Goal: Obtain resource: Download file/media

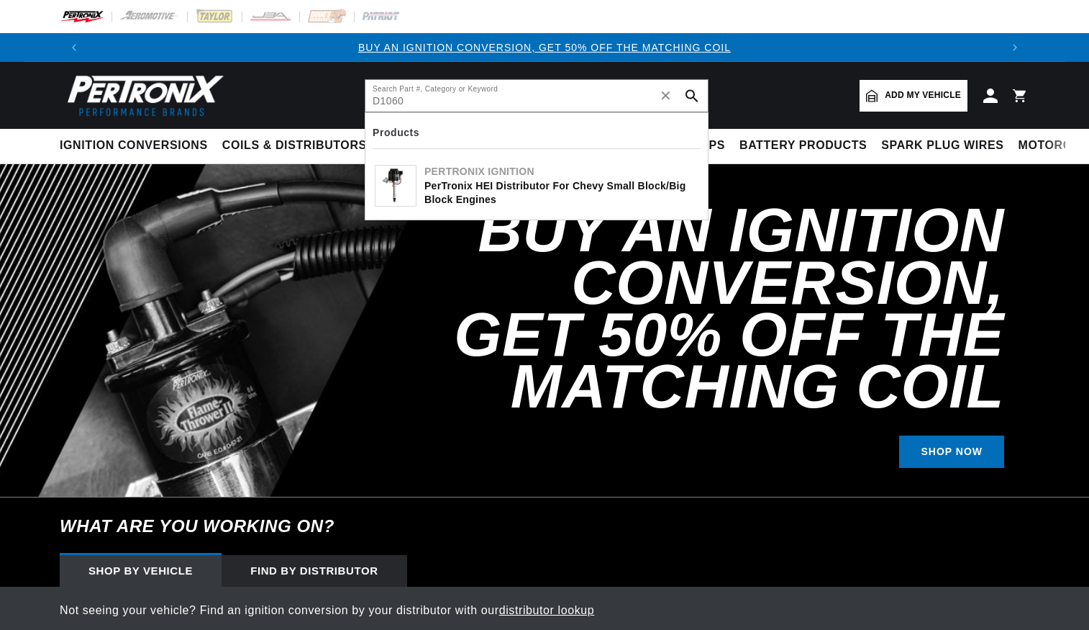
type input "D1060"
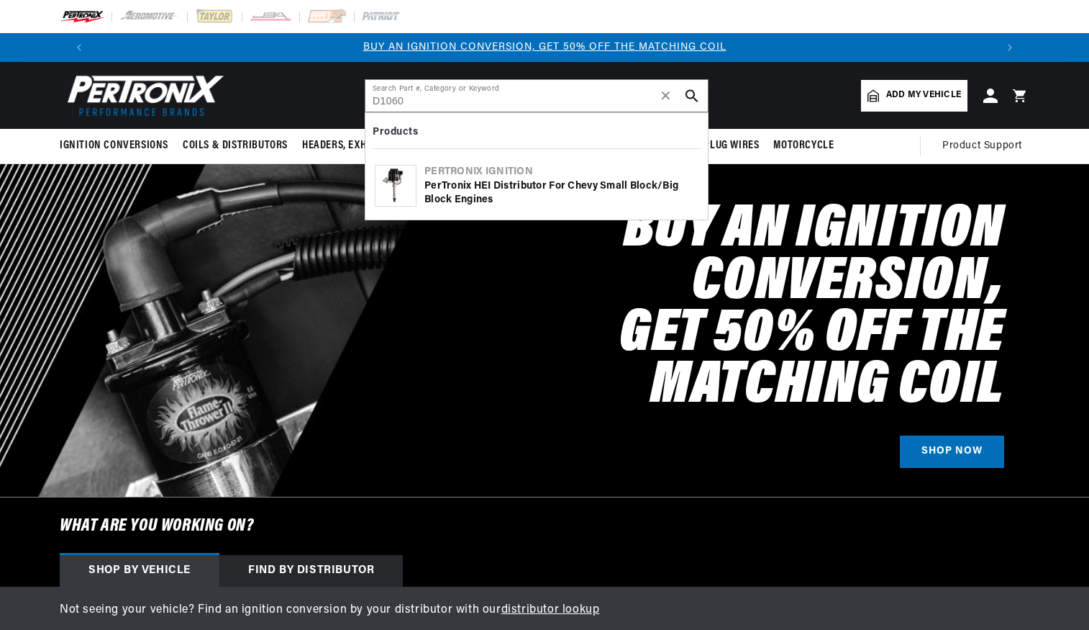
click at [517, 199] on div "PerTronix HEI Distributor for Chevy Small Block/Big Block Engines" at bounding box center [561, 193] width 274 height 28
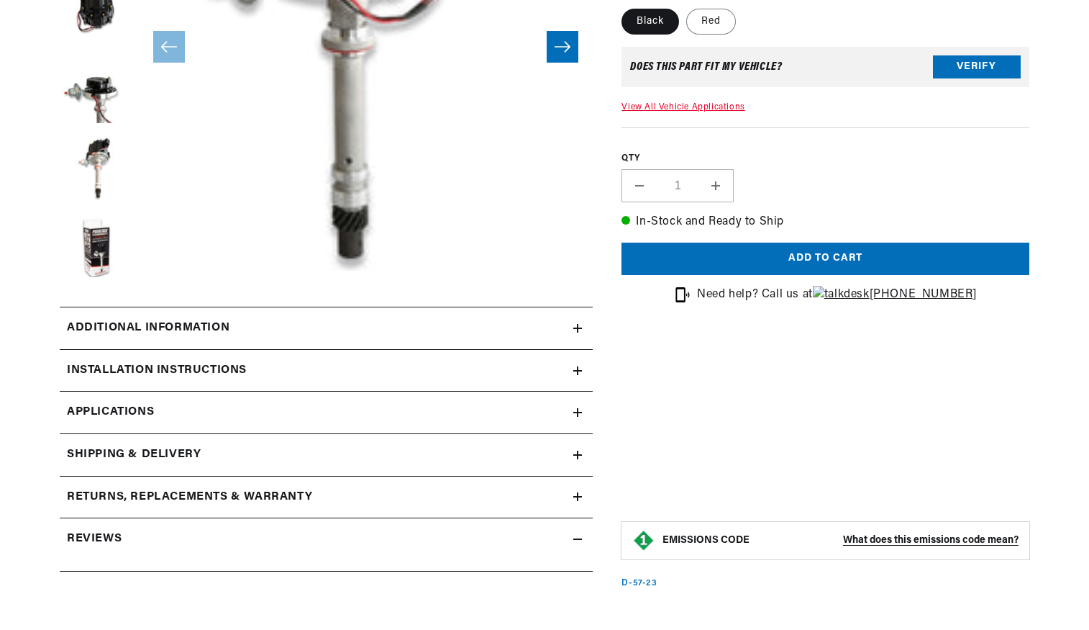
scroll to position [432, 0]
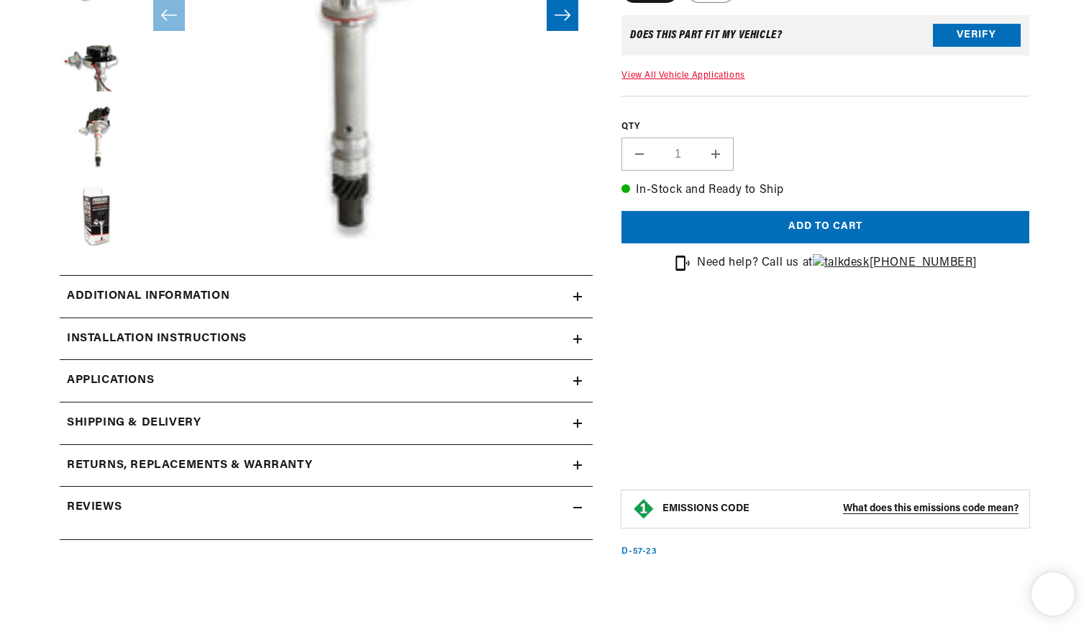
click at [194, 340] on h2 "Installation instructions" at bounding box center [157, 339] width 180 height 19
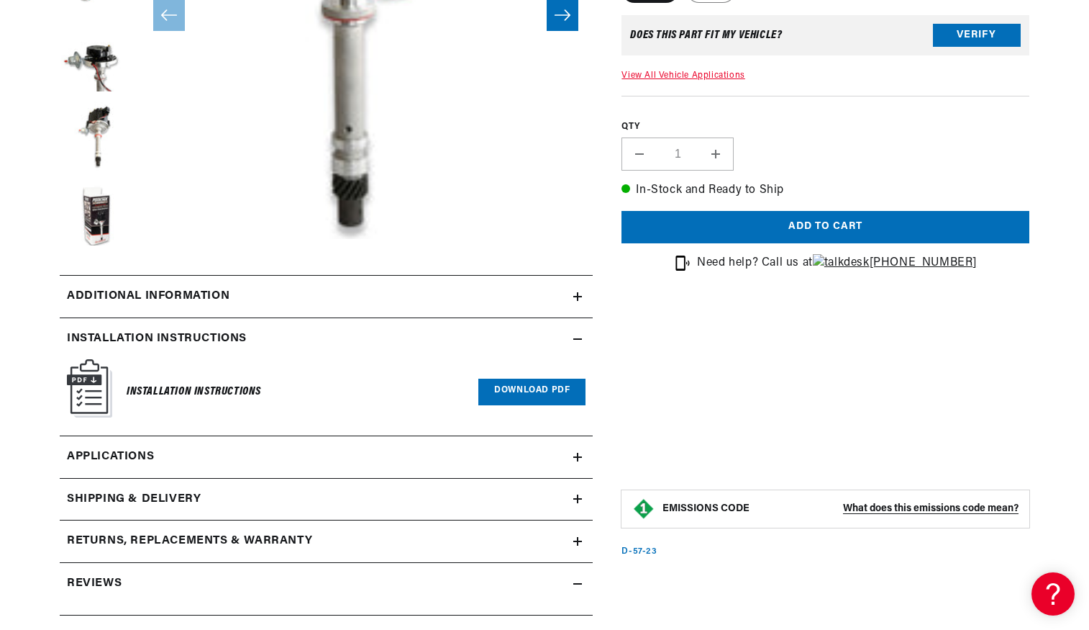
scroll to position [0, 0]
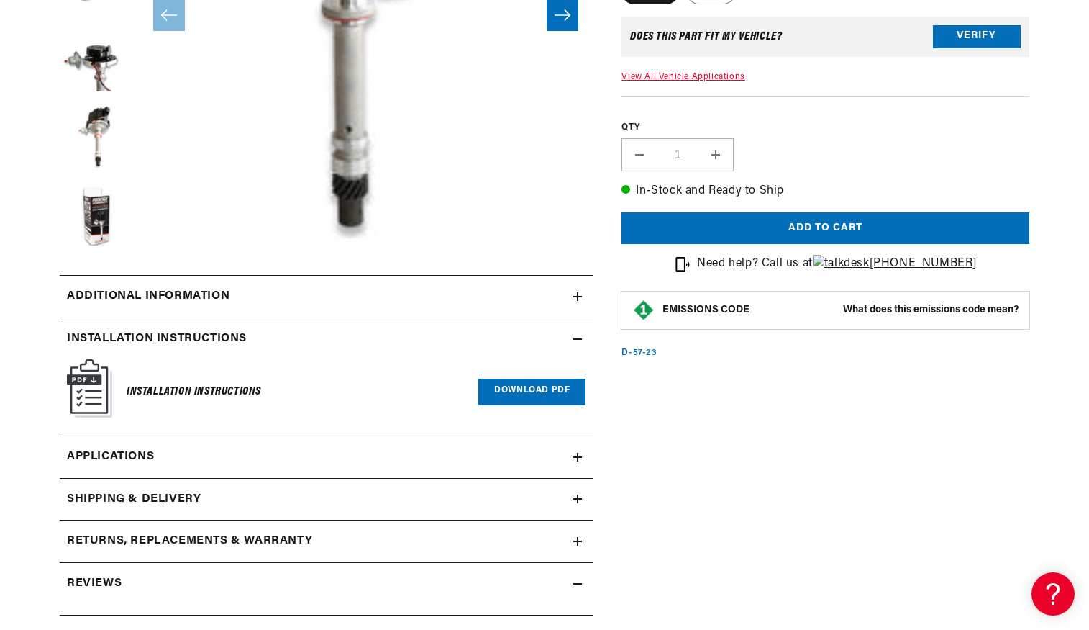
click at [527, 394] on link "Download PDF" at bounding box center [531, 391] width 107 height 27
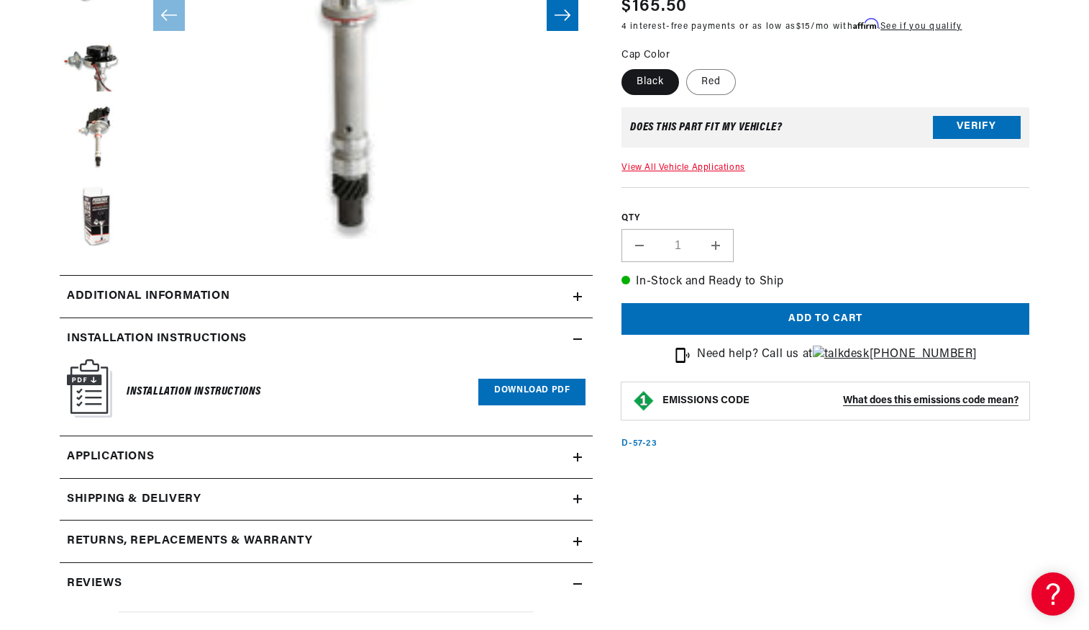
scroll to position [0, 899]
